Goal: Navigation & Orientation: Go to known website

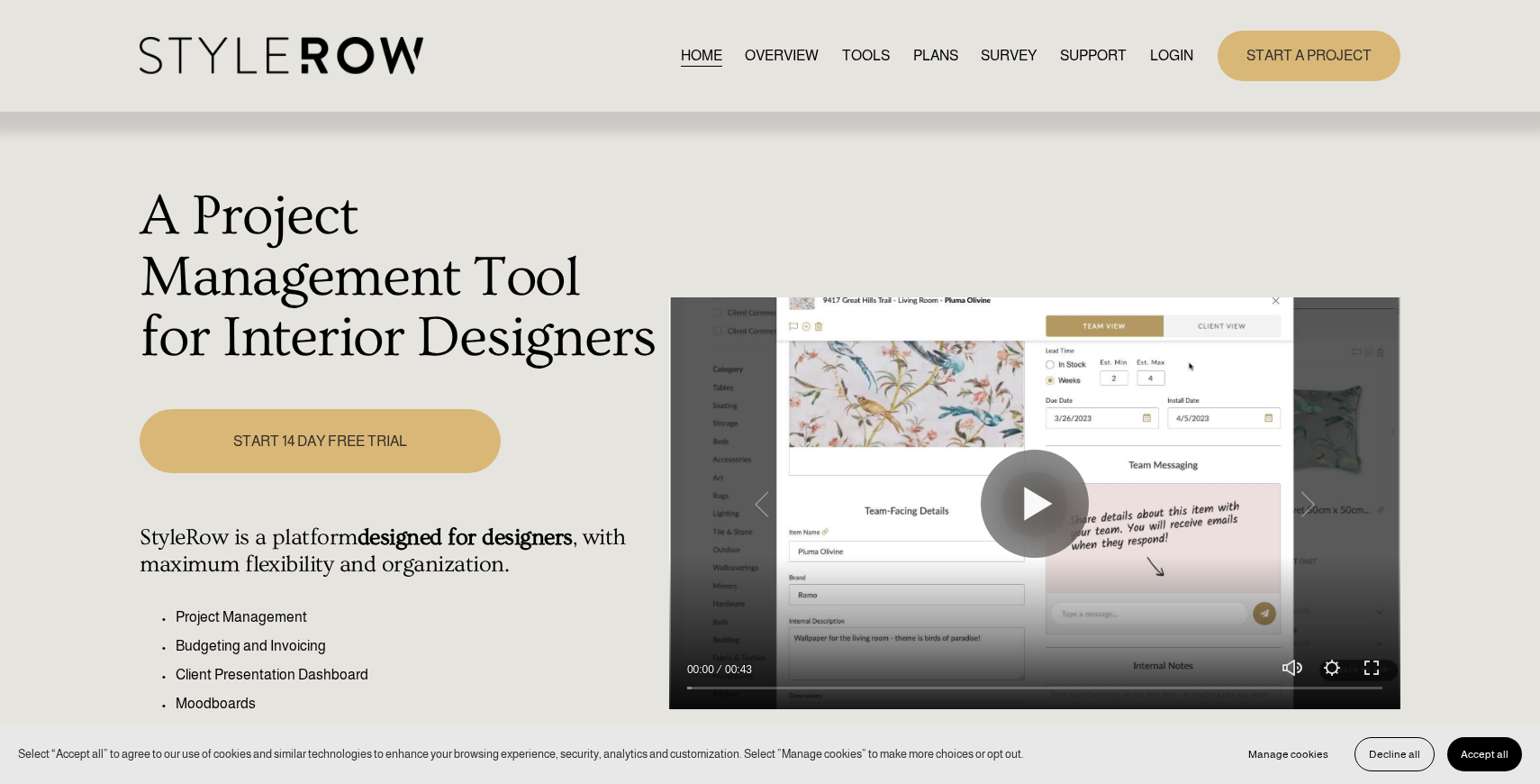
click at [1170, 56] on link "LOGIN" at bounding box center [1172, 56] width 43 height 24
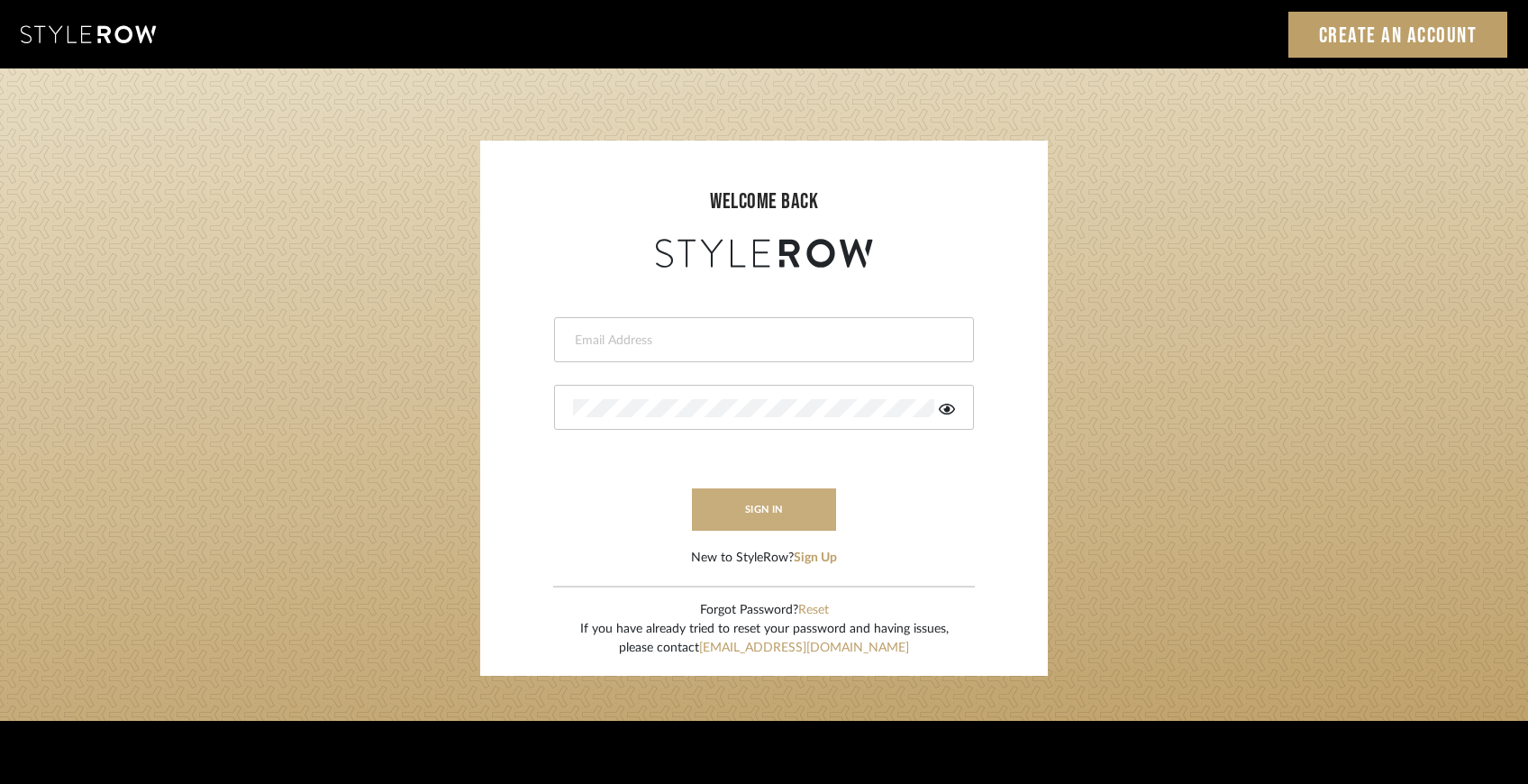
type input "ccarvalhodesigner@gmail.com"
click at [752, 516] on button "sign in" at bounding box center [764, 509] width 144 height 42
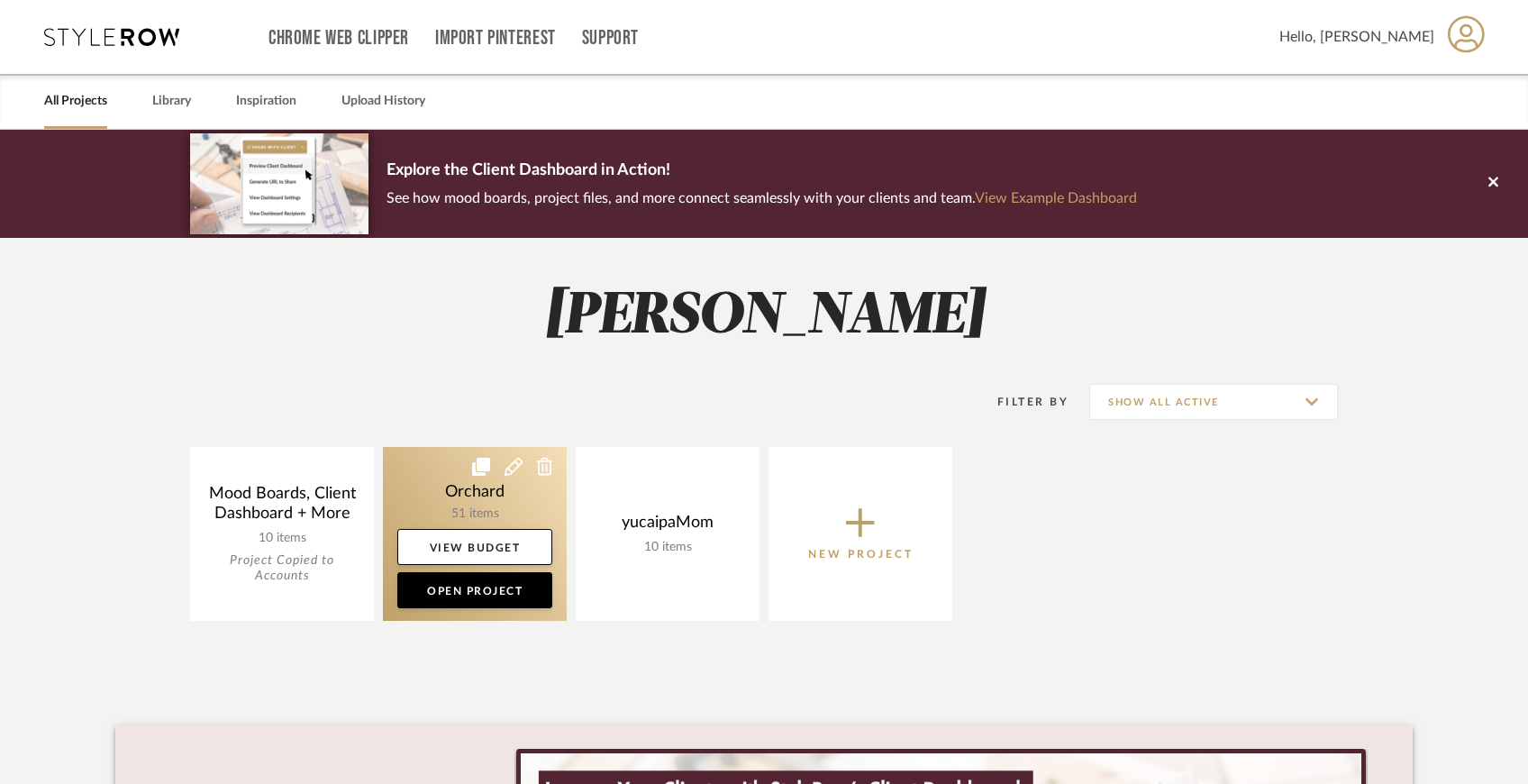
click at [487, 487] on link at bounding box center [474, 533] width 184 height 173
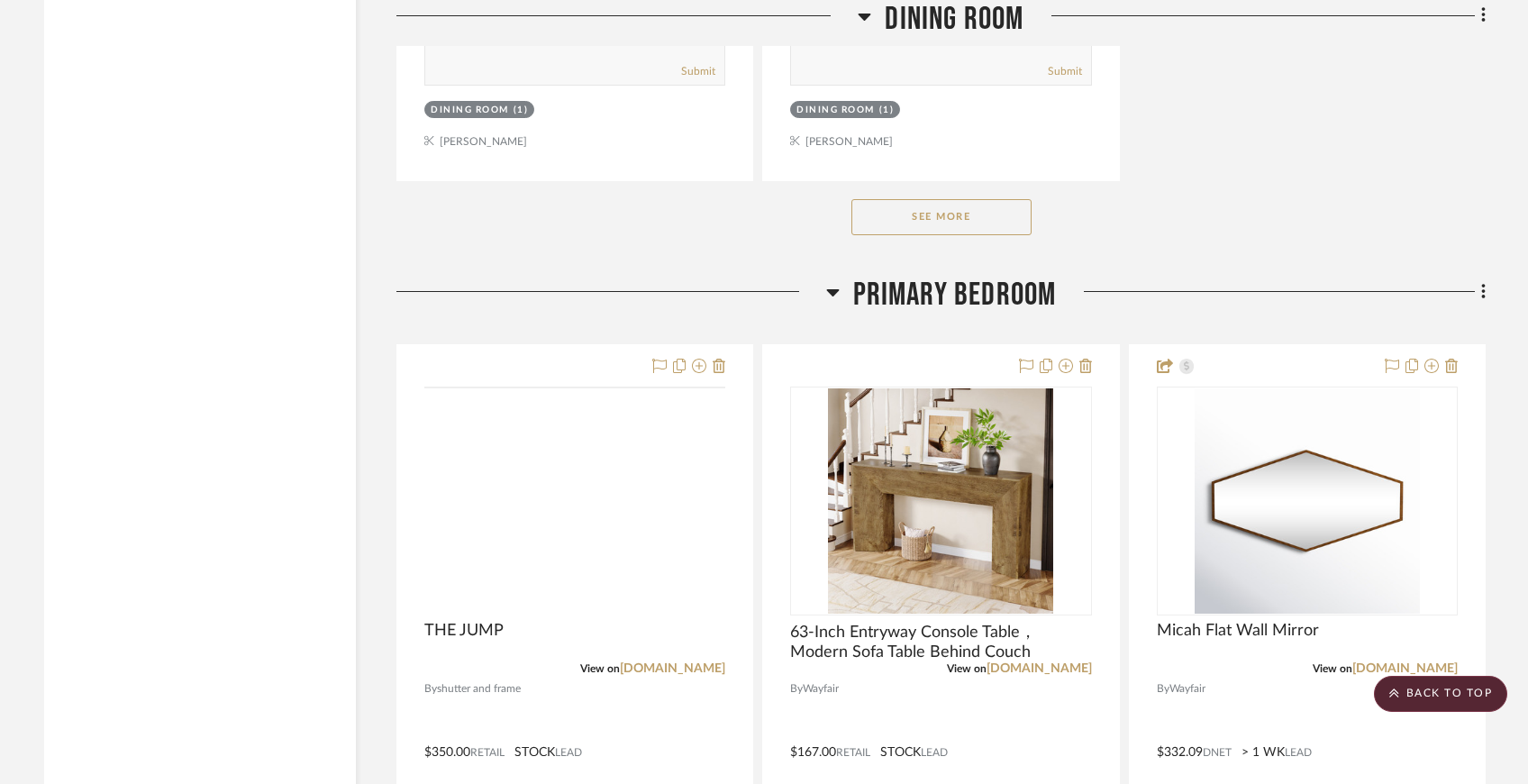
scroll to position [5295, 0]
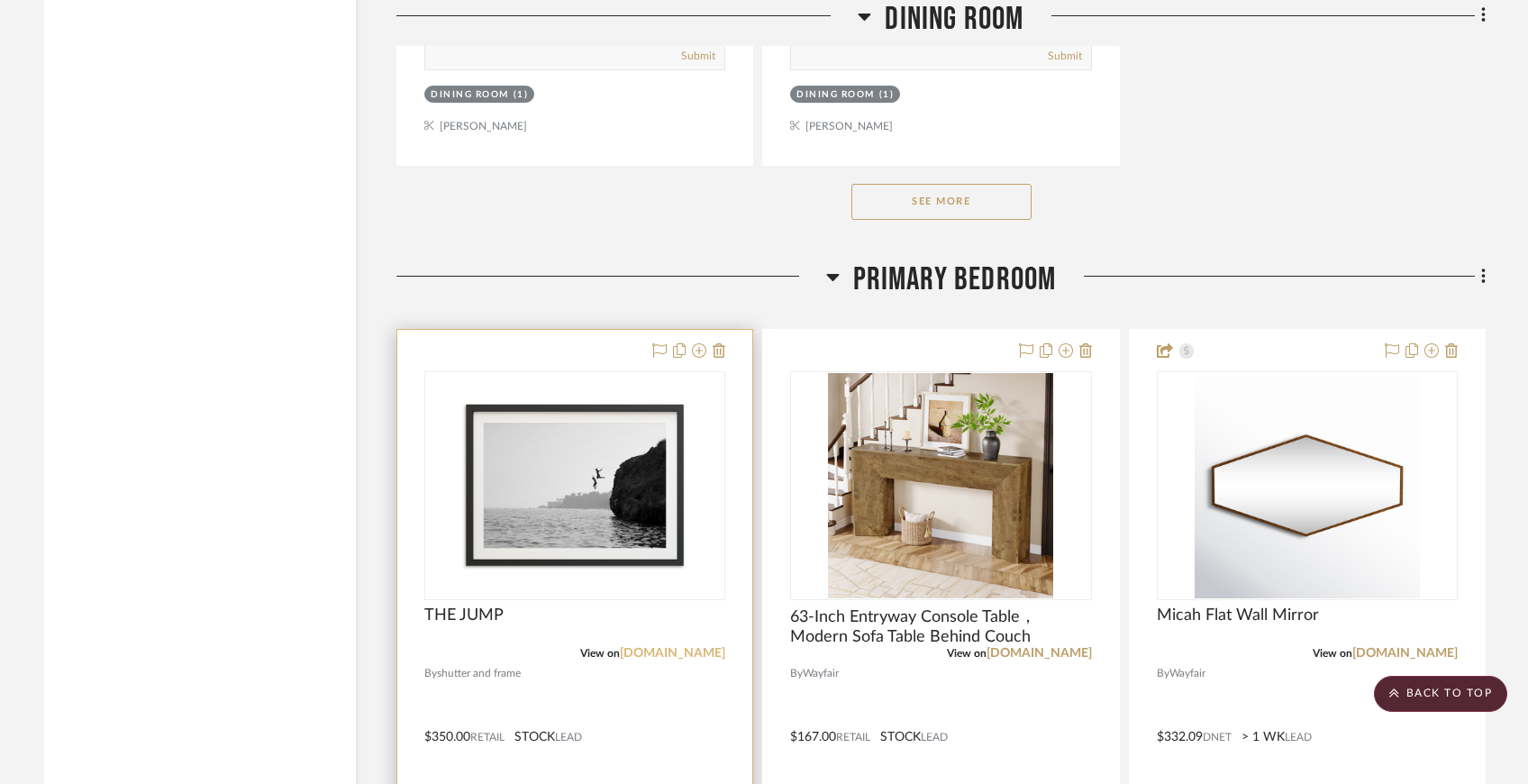
click at [644, 651] on link "[DOMAIN_NAME]" at bounding box center [673, 652] width 106 height 12
